Goal: Transaction & Acquisition: Purchase product/service

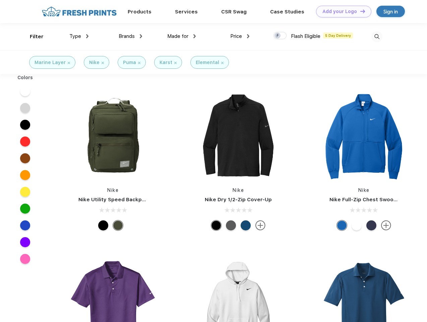
click at [341, 11] on link "Add your Logo Design Tool" at bounding box center [343, 12] width 55 height 12
click at [0, 0] on div "Design Tool" at bounding box center [0, 0] width 0 height 0
click at [359, 11] on link "Add your Logo Design Tool" at bounding box center [343, 12] width 55 height 12
click at [32, 37] on div "Filter" at bounding box center [37, 37] width 14 height 8
click at [79, 36] on span "Type" at bounding box center [75, 36] width 12 height 6
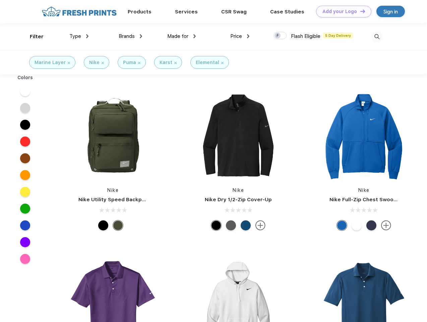
click at [130, 36] on span "Brands" at bounding box center [127, 36] width 16 height 6
click at [182, 36] on span "Made for" at bounding box center [177, 36] width 21 height 6
click at [240, 36] on span "Price" at bounding box center [236, 36] width 12 height 6
click at [280, 36] on div at bounding box center [279, 35] width 13 height 7
click at [278, 36] on input "checkbox" at bounding box center [275, 33] width 4 height 4
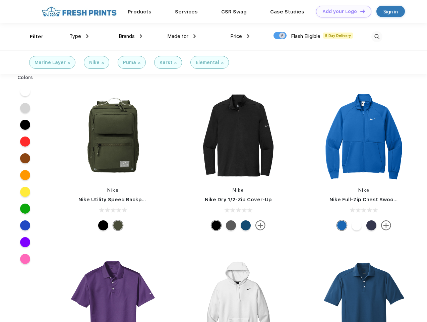
click at [376, 37] on img at bounding box center [376, 36] width 11 height 11
